Goal: Task Accomplishment & Management: Complete application form

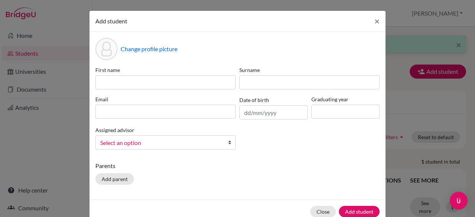
scroll to position [37, 0]
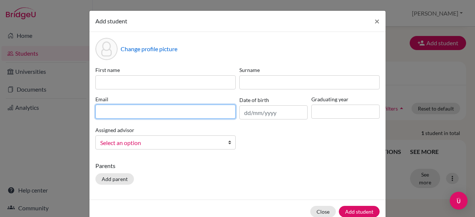
click at [155, 109] on input at bounding box center [165, 112] width 140 height 14
paste input "[EMAIL_ADDRESS][DOMAIN_NAME]"
type input "[EMAIL_ADDRESS][DOMAIN_NAME]"
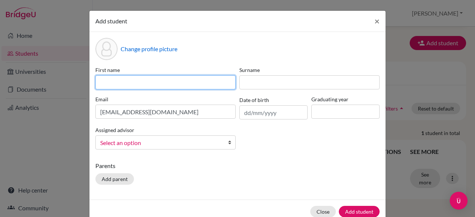
click at [152, 82] on input at bounding box center [165, 82] width 140 height 14
type input "Fares"
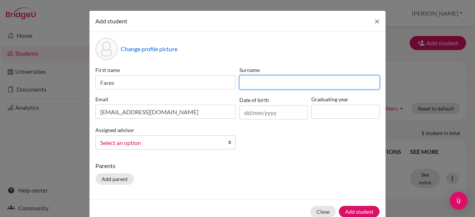
click at [290, 82] on input at bounding box center [309, 82] width 140 height 14
type input "wael"
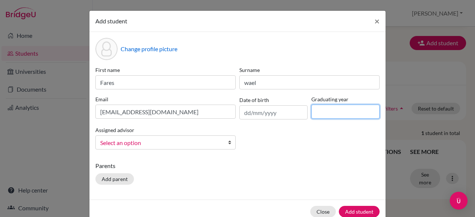
click at [336, 114] on input at bounding box center [345, 112] width 68 height 14
type input "2026"
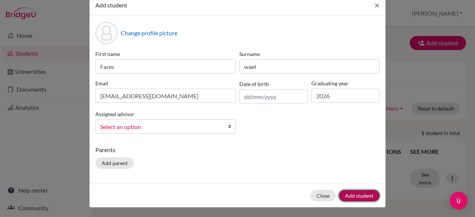
click at [361, 196] on button "Add student" at bounding box center [359, 196] width 41 height 12
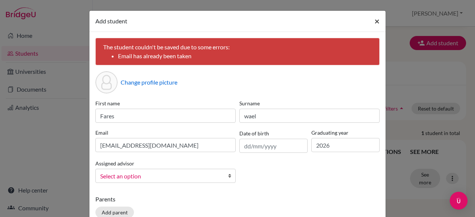
click at [374, 21] on span "×" at bounding box center [376, 21] width 5 height 11
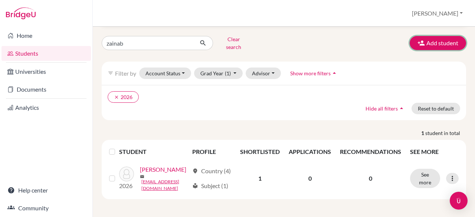
scroll to position [35, 0]
